Goal: Find specific page/section: Find specific page/section

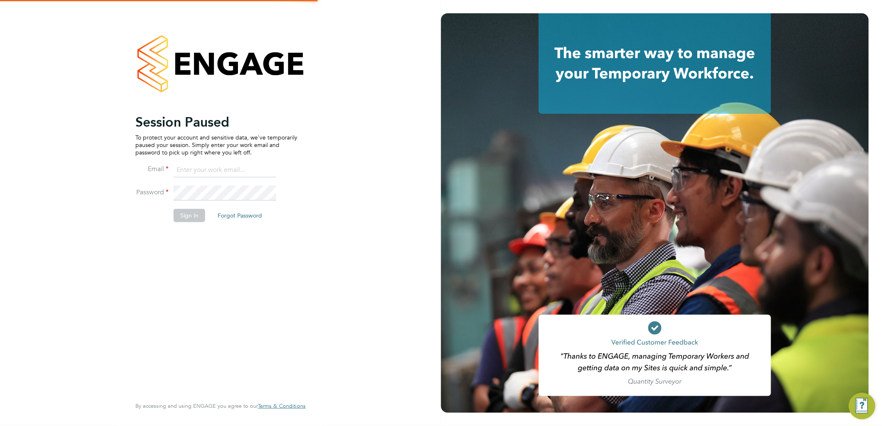
type input "[DOMAIN_NAME][EMAIL_ADDRESS][DOMAIN_NAME]"
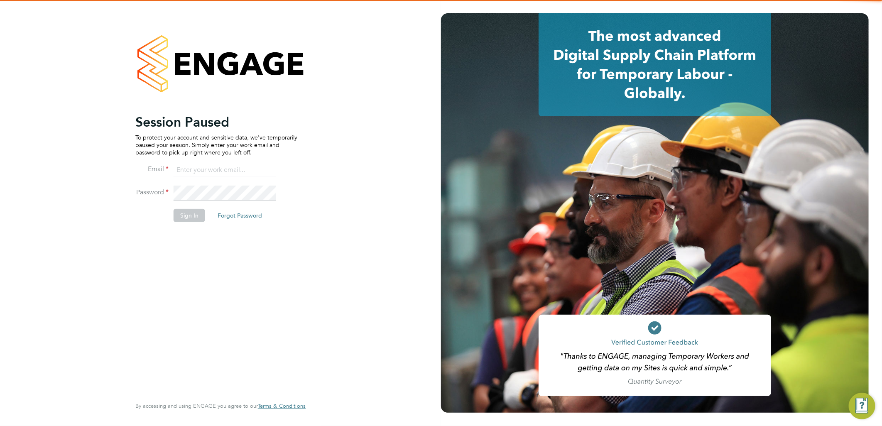
type input "[DOMAIN_NAME][EMAIL_ADDRESS][DOMAIN_NAME]"
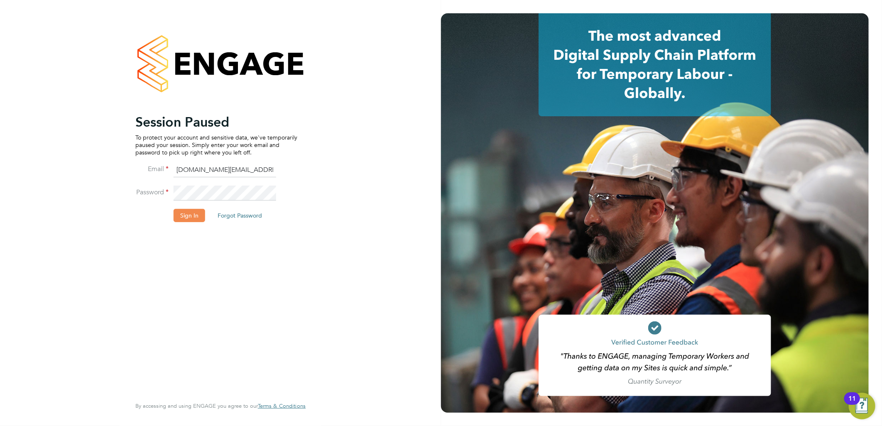
click at [193, 215] on button "Sign In" at bounding box center [190, 215] width 32 height 13
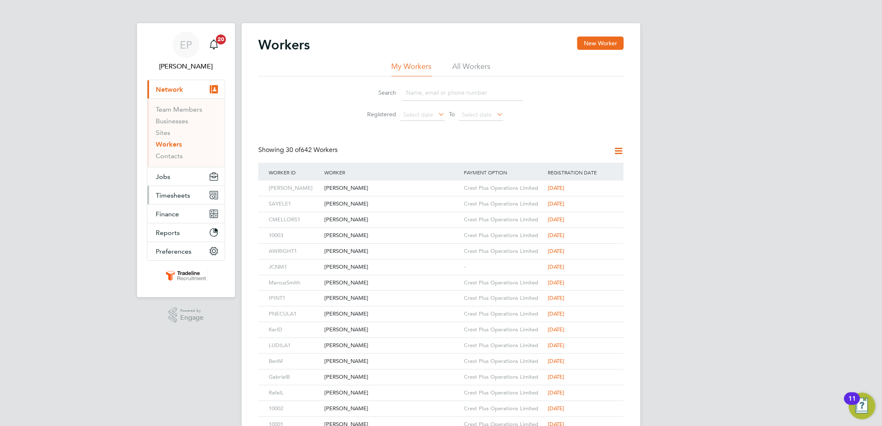
click at [176, 193] on span "Timesheets" at bounding box center [173, 195] width 34 height 8
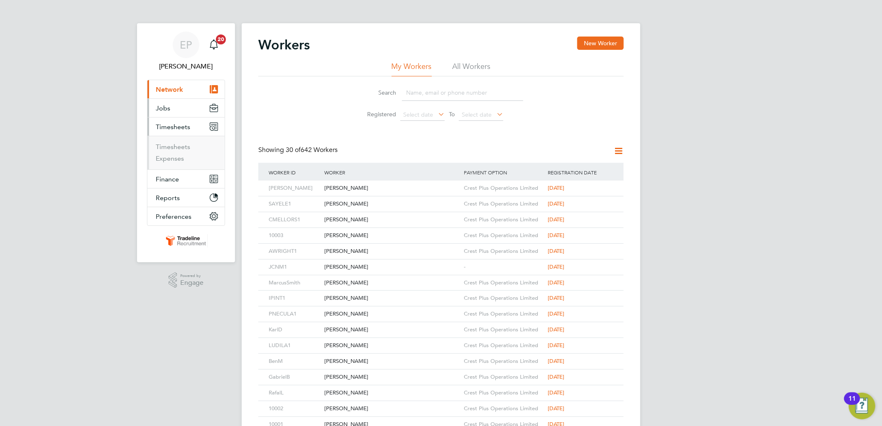
click at [179, 112] on button "Jobs" at bounding box center [185, 108] width 77 height 18
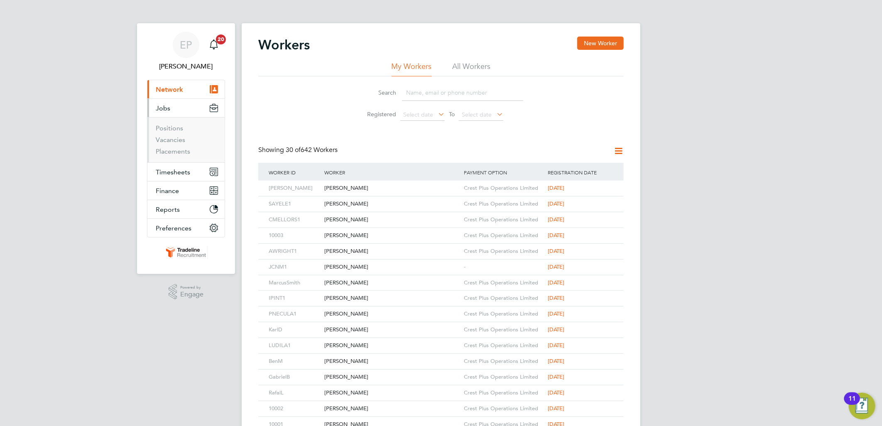
click at [178, 110] on button "Jobs" at bounding box center [185, 108] width 77 height 18
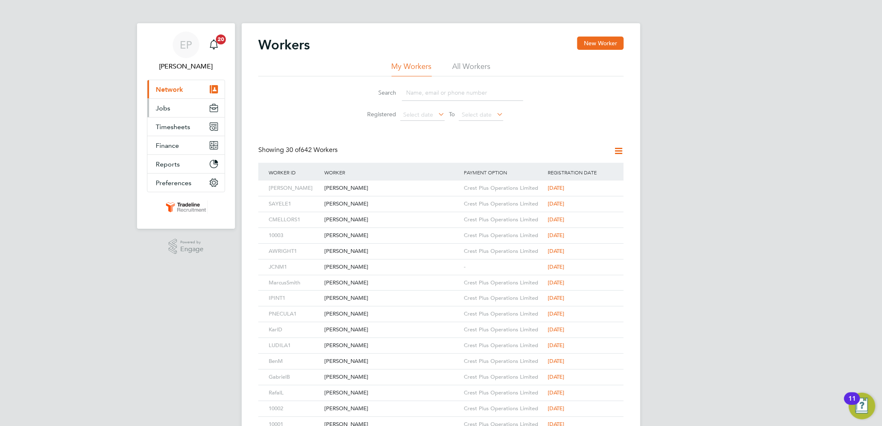
click at [179, 111] on button "Jobs" at bounding box center [185, 108] width 77 height 18
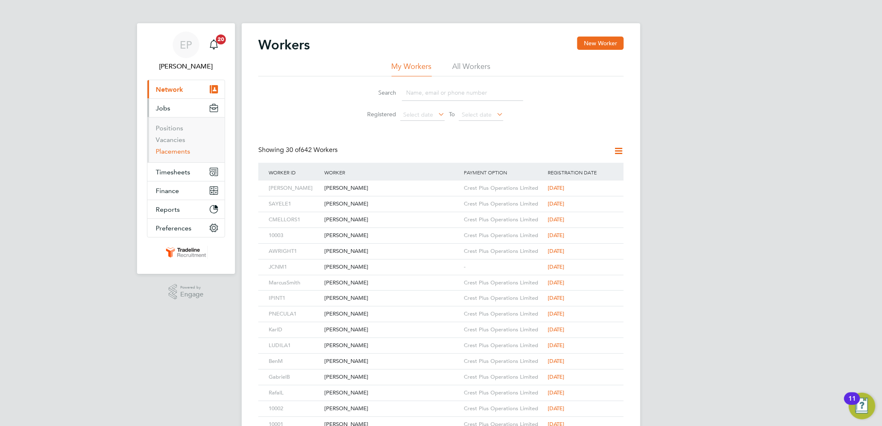
click at [183, 149] on link "Placements" at bounding box center [173, 151] width 34 height 8
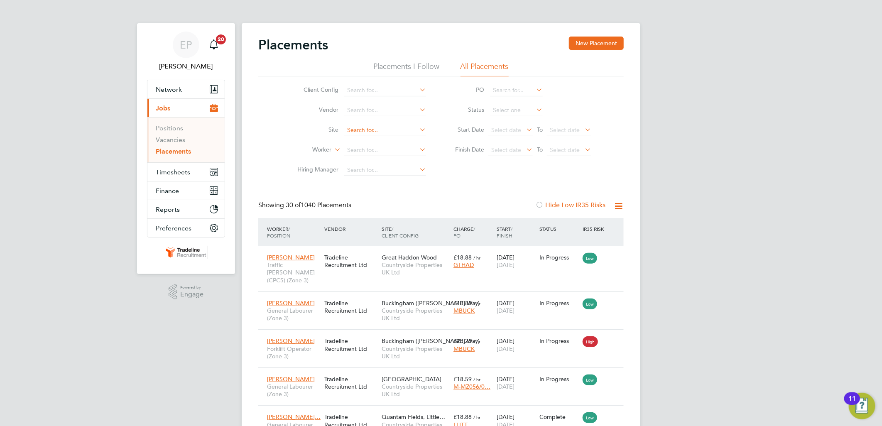
click at [382, 126] on input at bounding box center [385, 131] width 82 height 12
click at [382, 144] on b "Haddon" at bounding box center [373, 141] width 22 height 7
type input "Great Haddon Wood"
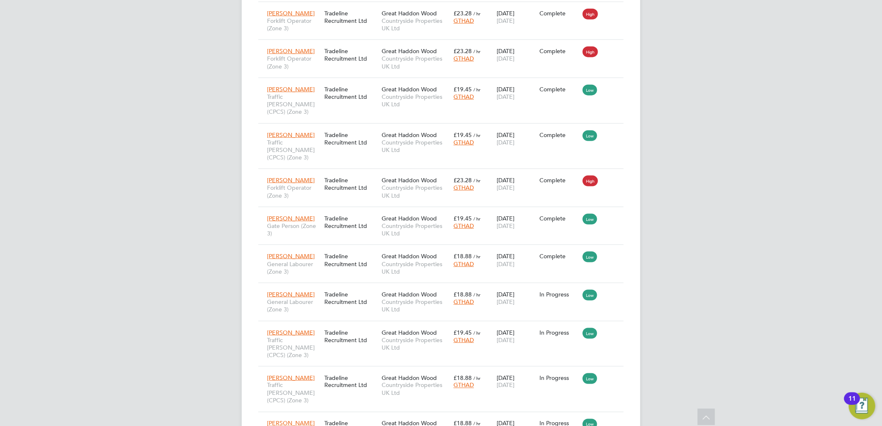
scroll to position [619, 0]
